Goal: Find specific page/section

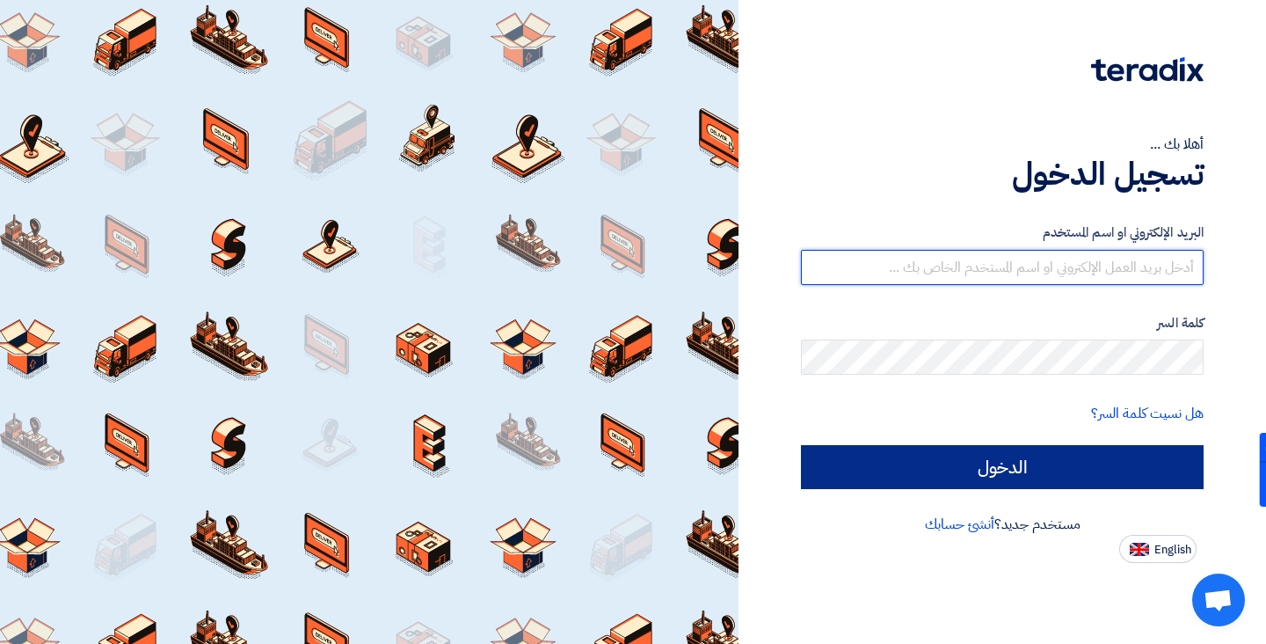
type input "[EMAIL_ADDRESS][DOMAIN_NAME]"
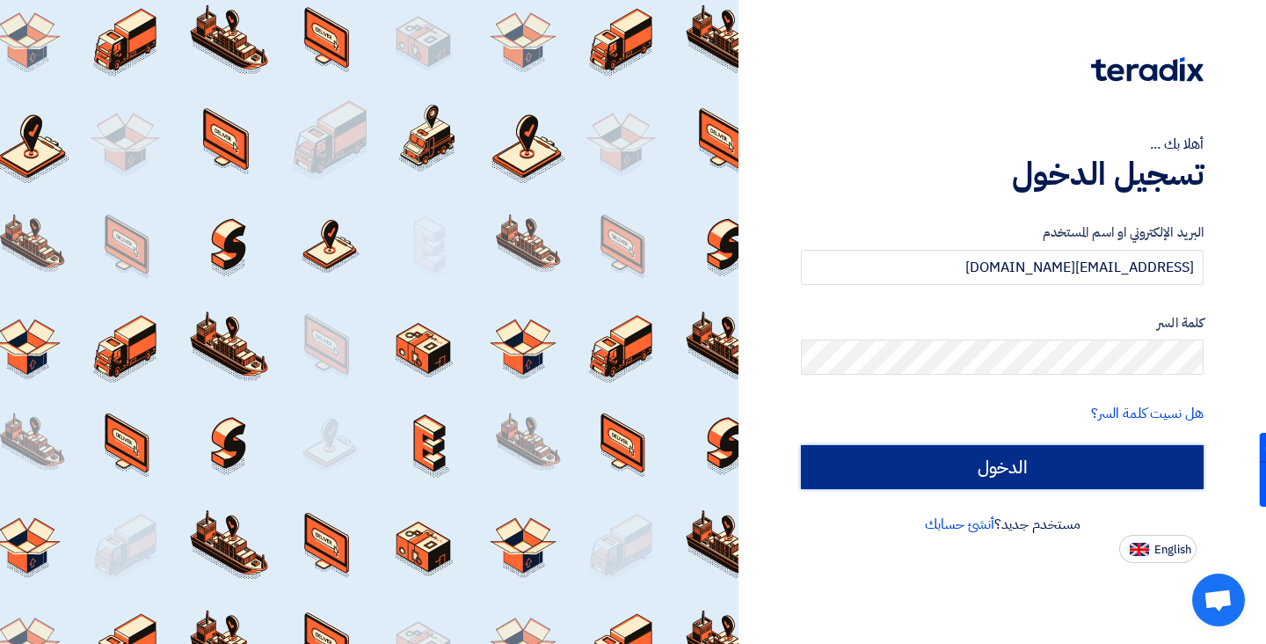
click at [1012, 467] on input "الدخول" at bounding box center [1002, 467] width 403 height 44
type input "Sign in"
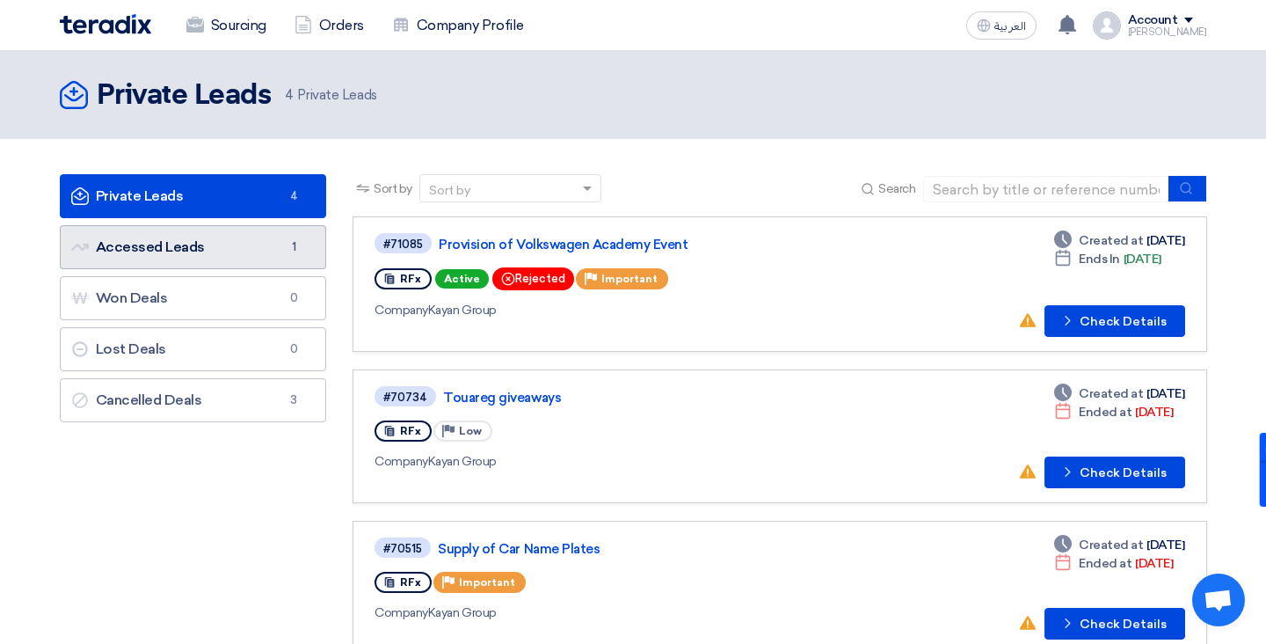
click at [218, 252] on link "Accessed Leads Accessed Leads 1" at bounding box center [193, 247] width 267 height 44
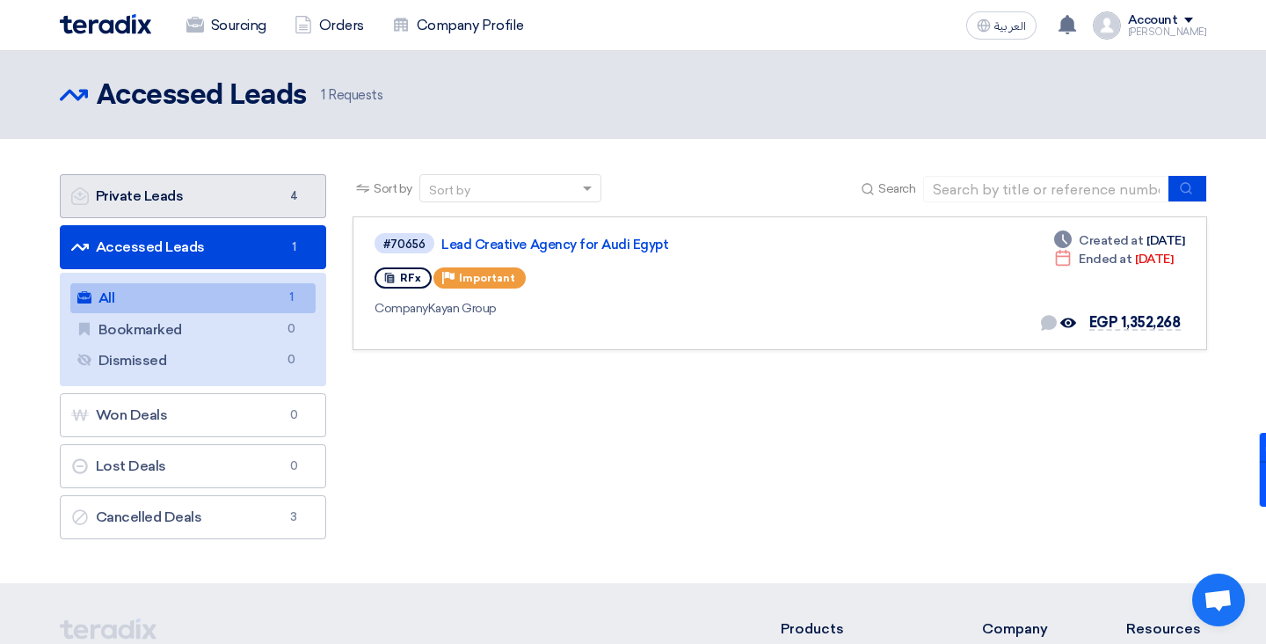
click at [222, 200] on link "Private Leads Private Leads 4" at bounding box center [193, 196] width 267 height 44
